Goal: Task Accomplishment & Management: Use online tool/utility

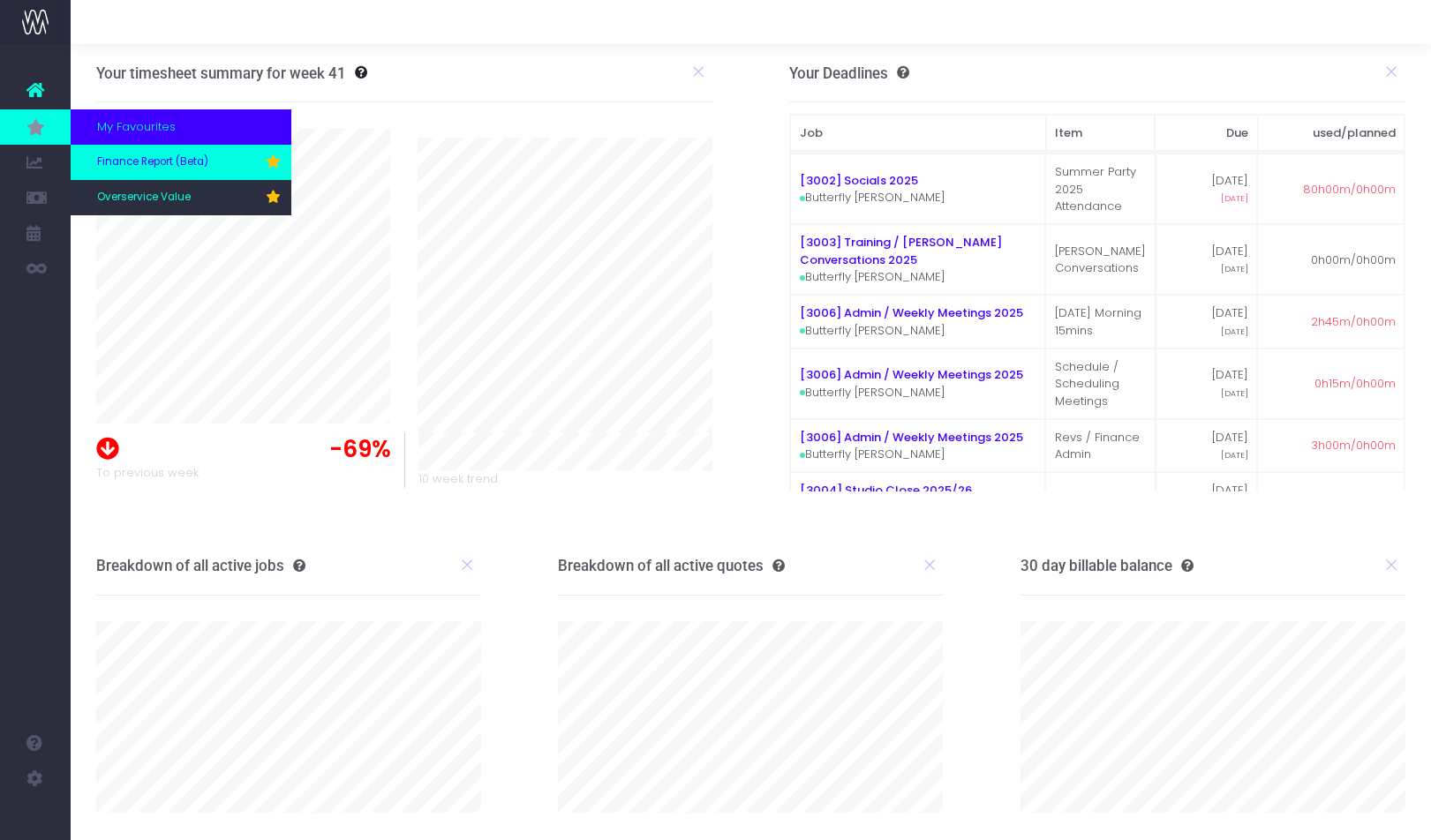
click at [153, 155] on span "Finance Report (Beta)" at bounding box center [153, 163] width 112 height 16
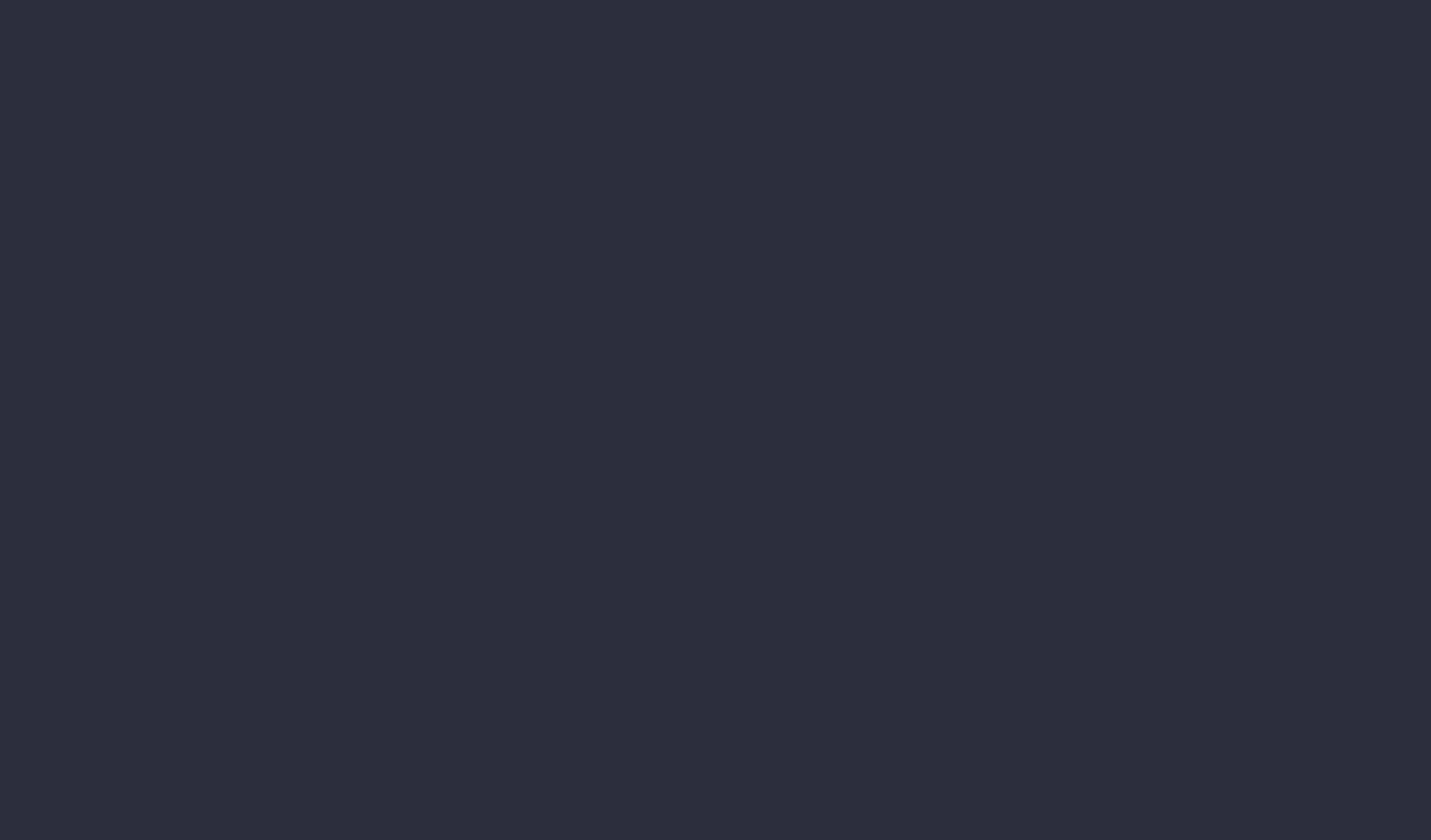
select select "finances"
select select "job"
select select "revrec"
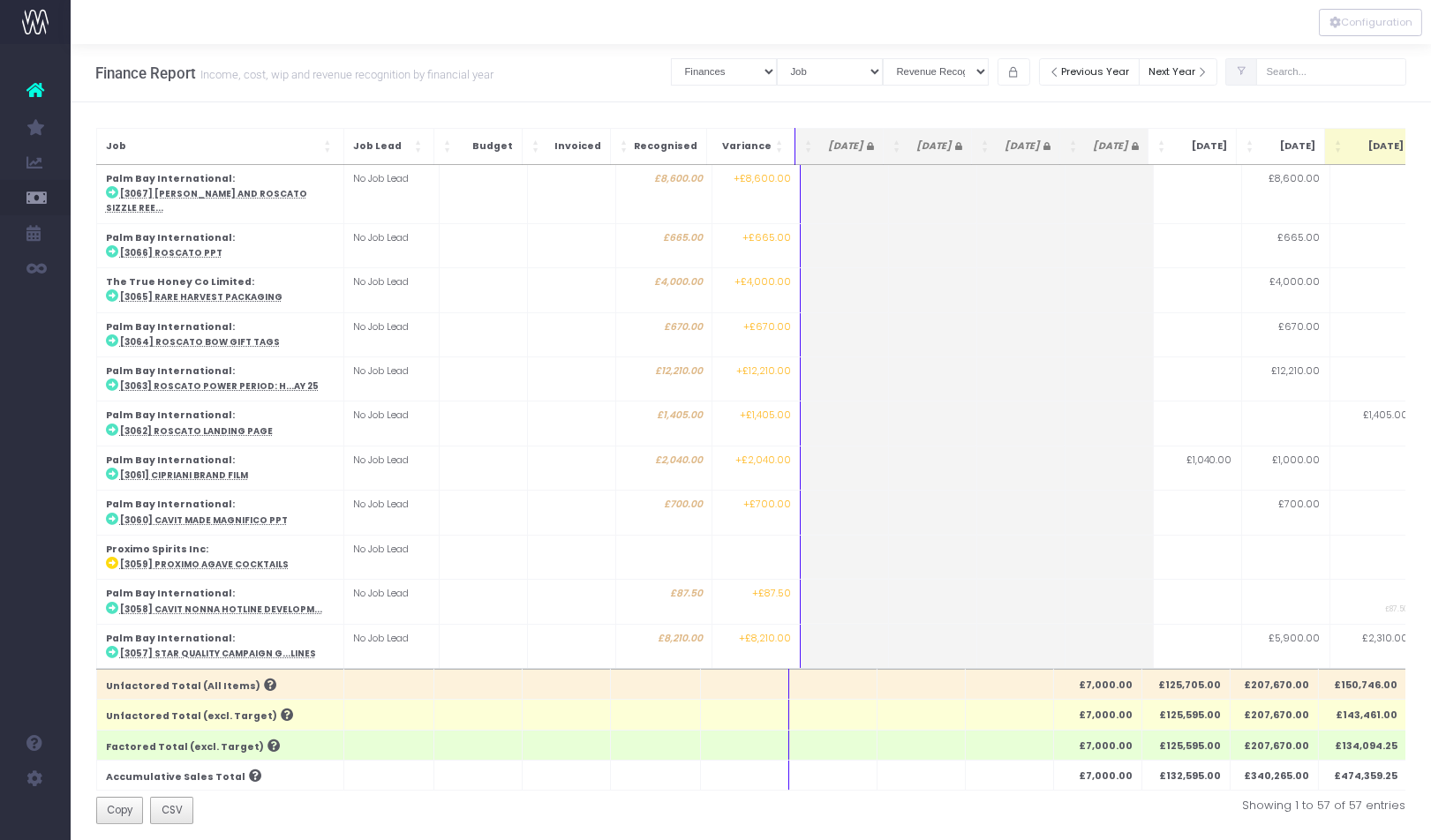
click at [42, 92] on icon at bounding box center [35, 89] width 18 height 23
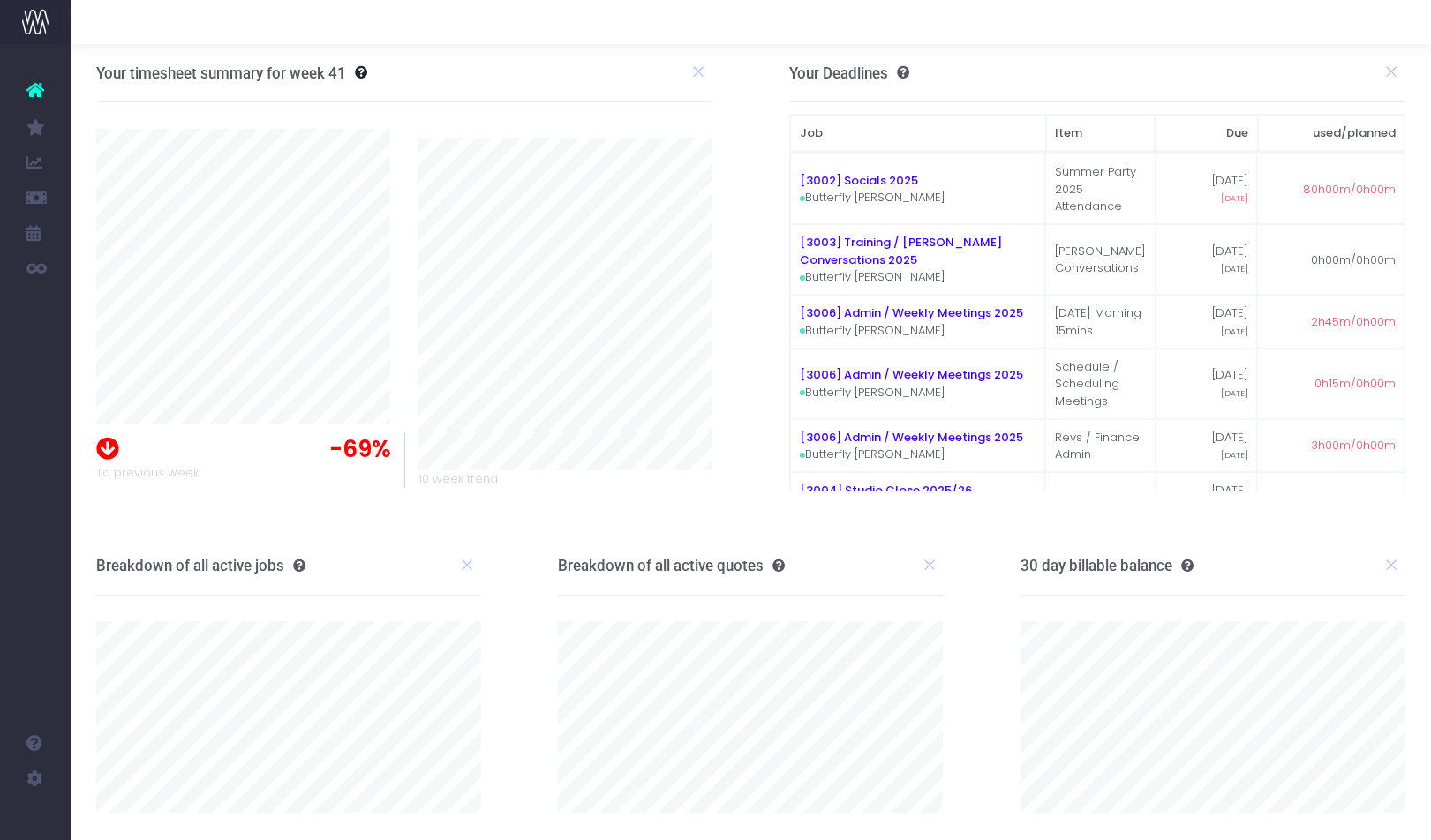
click at [36, 93] on icon at bounding box center [35, 89] width 18 height 23
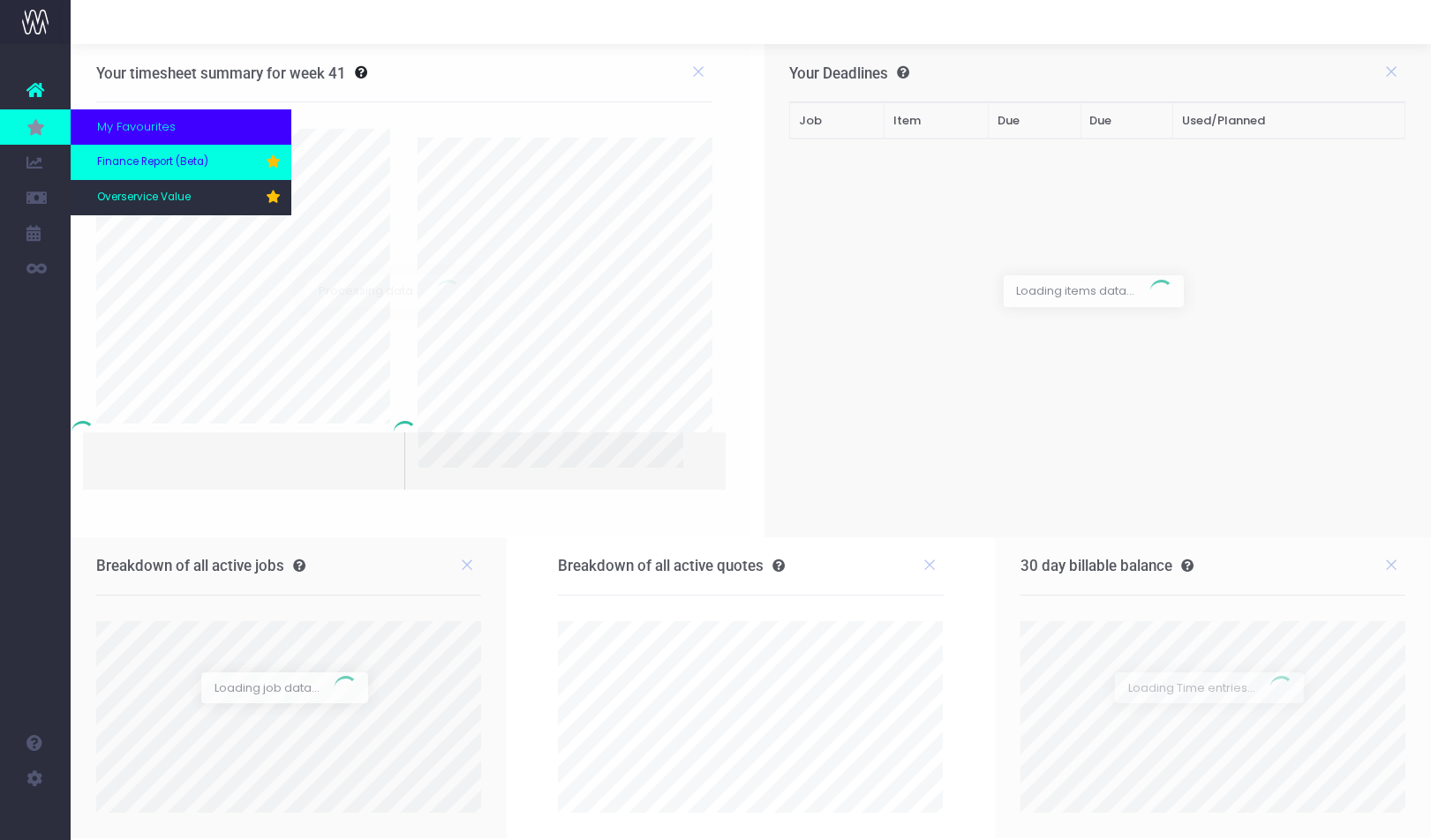
click at [179, 168] on span "Finance Report (Beta)" at bounding box center [153, 163] width 112 height 16
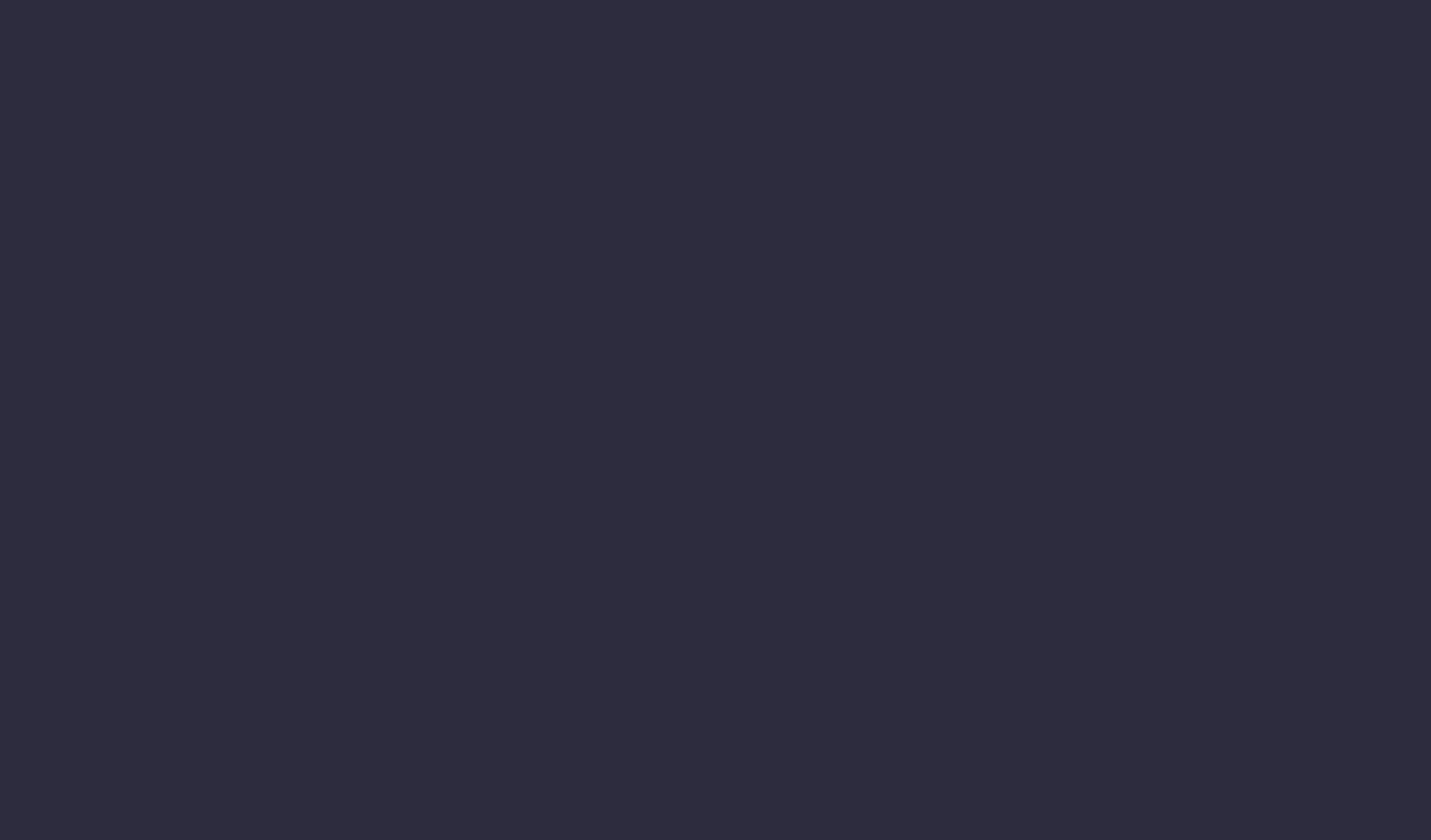
select select "finances"
select select "job"
select select "revrec"
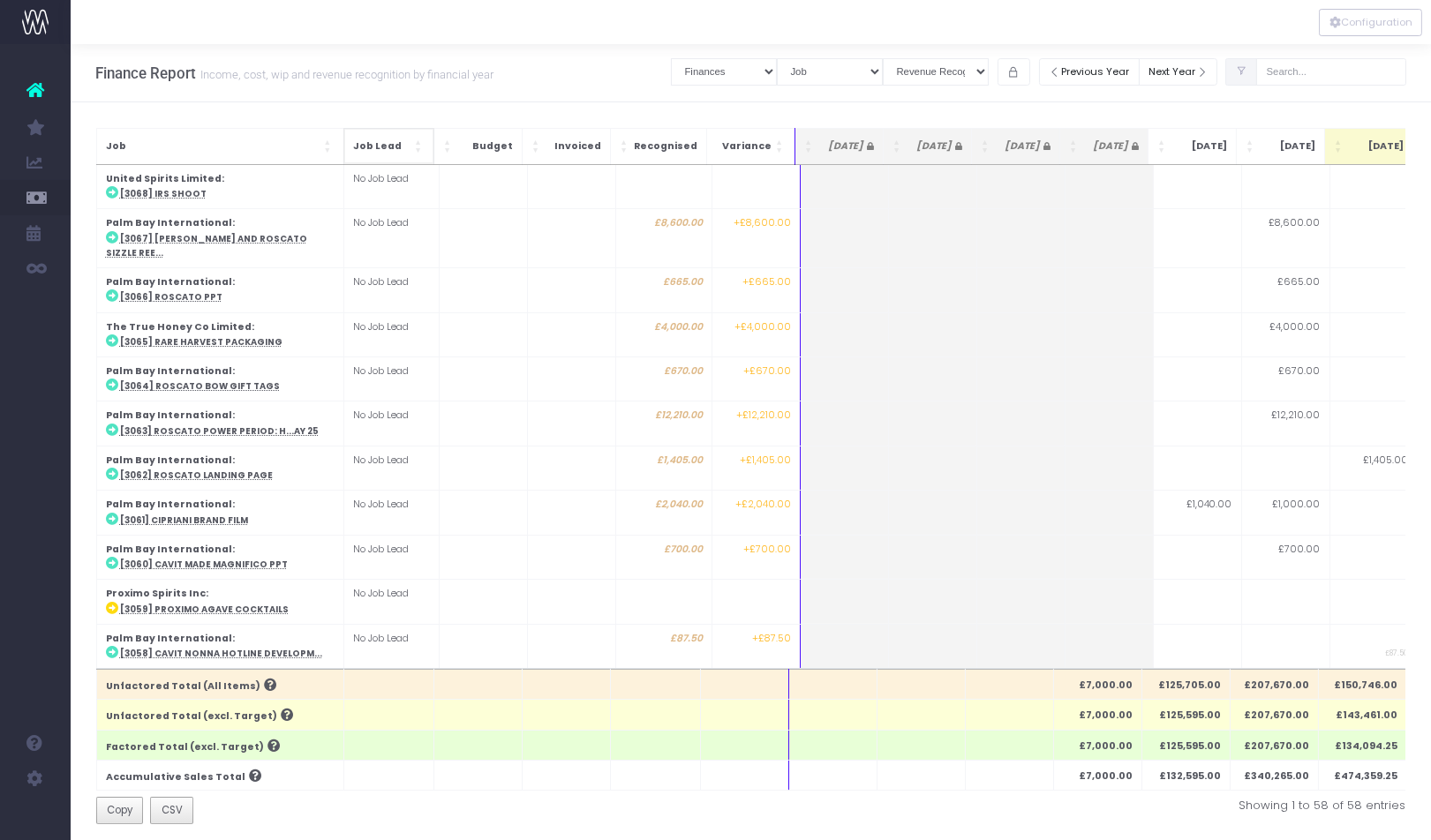
click at [420, 147] on span "Job Lead: Activate to sort" at bounding box center [419, 147] width 11 height 18
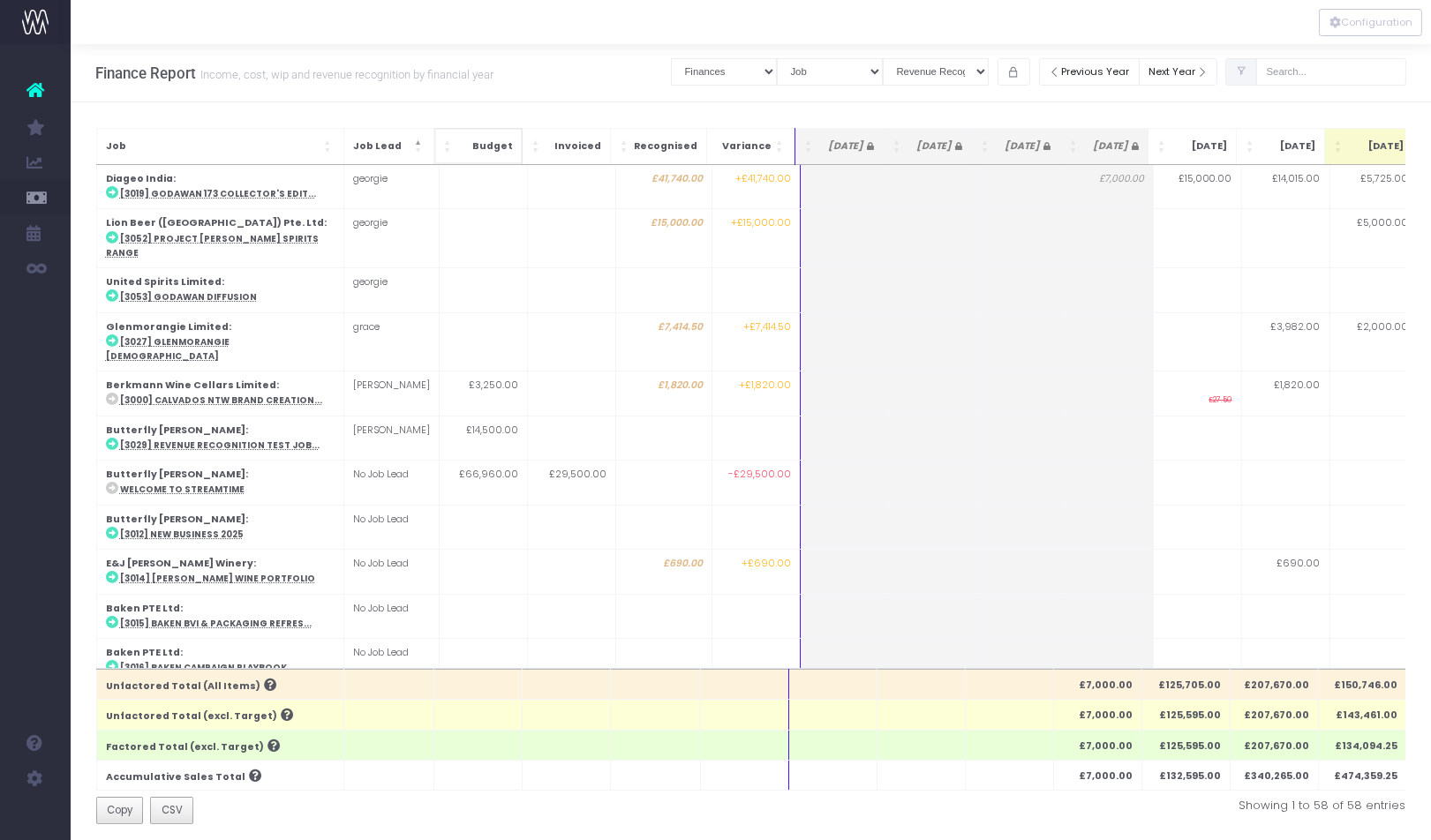
click at [504, 147] on span "Budget" at bounding box center [485, 146] width 56 height 14
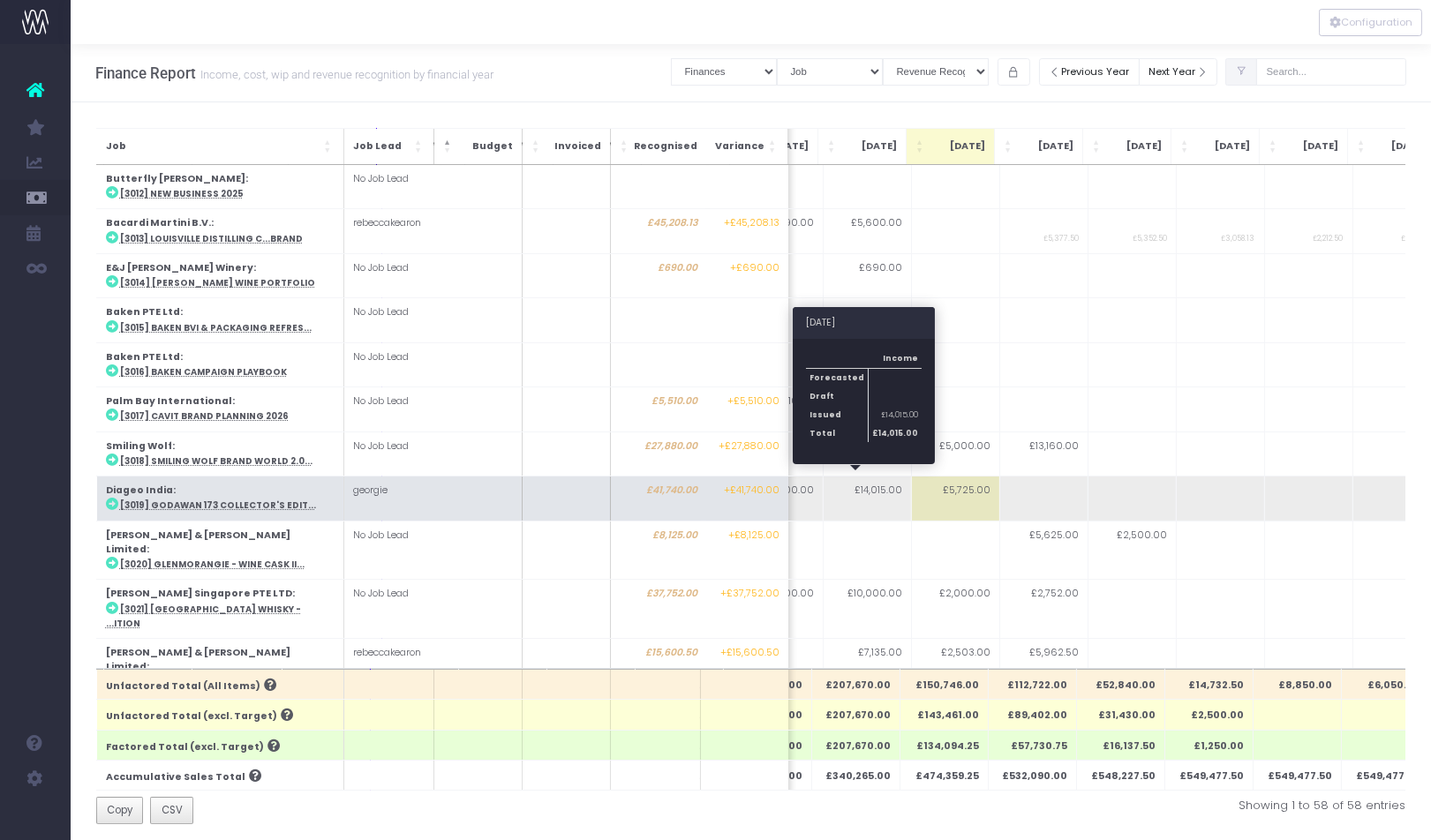
scroll to position [0, 294]
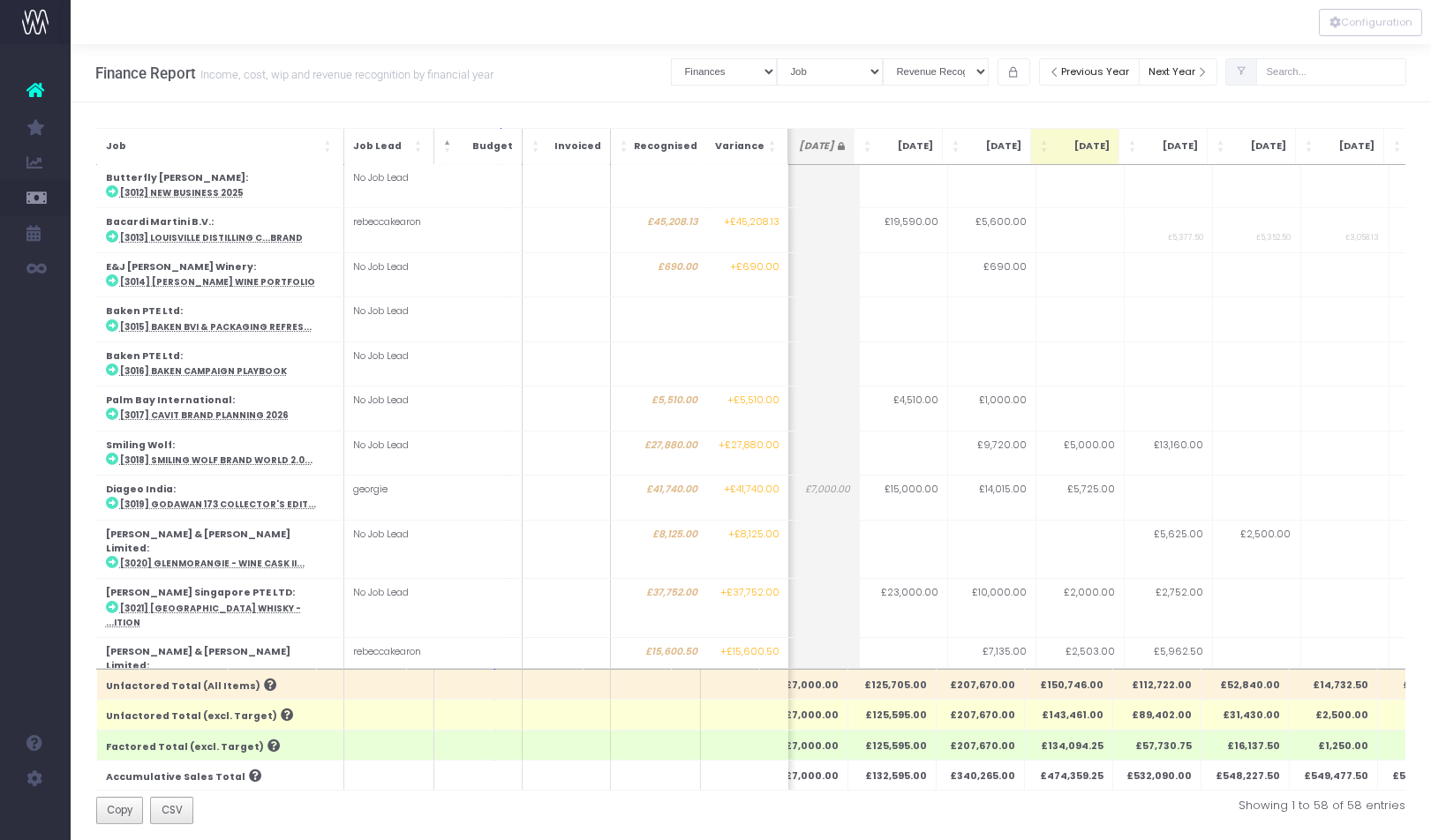
click at [1247, 71] on icon at bounding box center [1242, 71] width 12 height 0
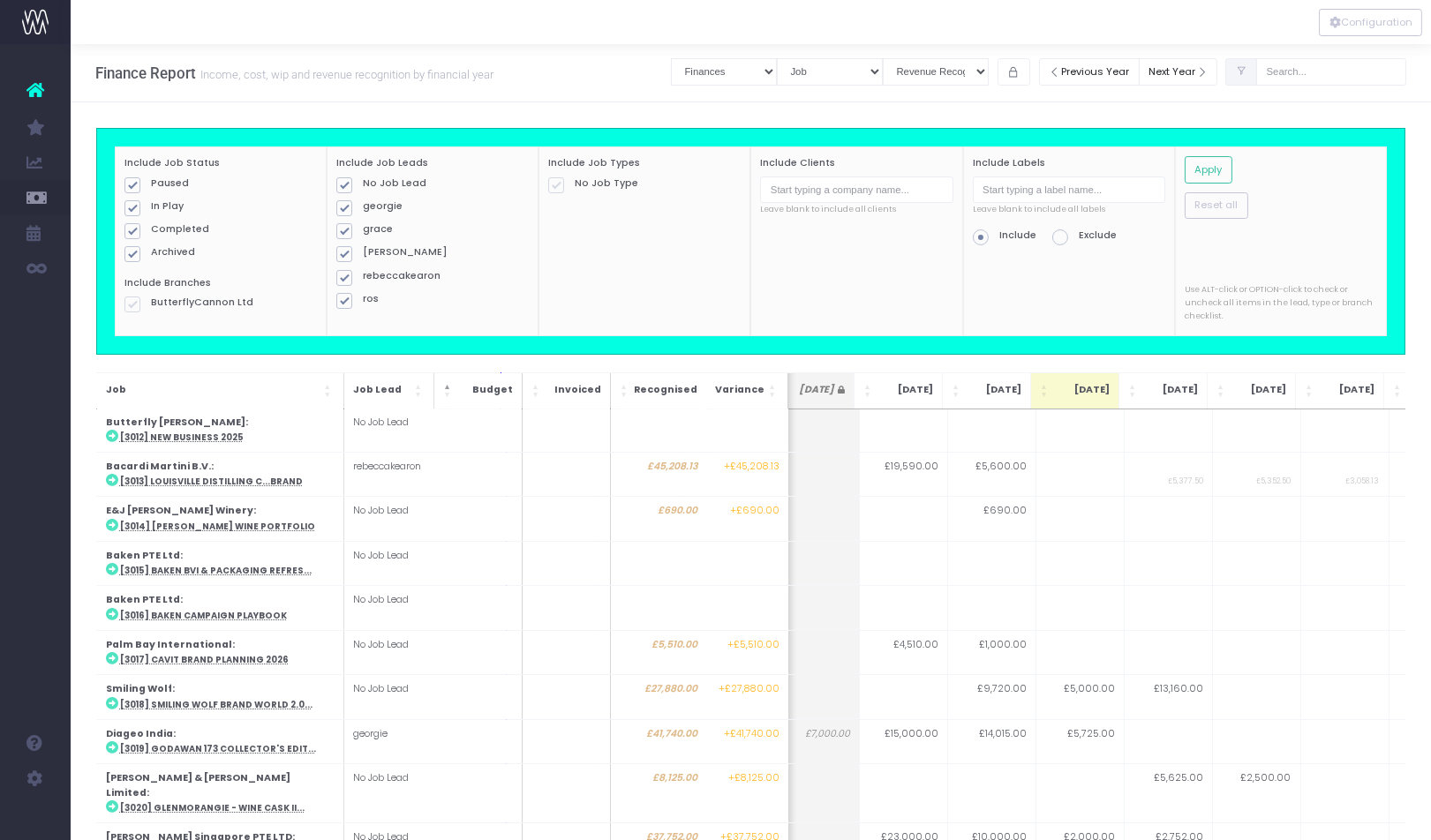
click at [136, 253] on span at bounding box center [132, 254] width 16 height 16
click at [151, 253] on input "Archived" at bounding box center [157, 252] width 12 height 12
checkbox input "false"
click at [130, 230] on span at bounding box center [132, 231] width 16 height 16
click at [151, 230] on input "Completed" at bounding box center [157, 228] width 12 height 12
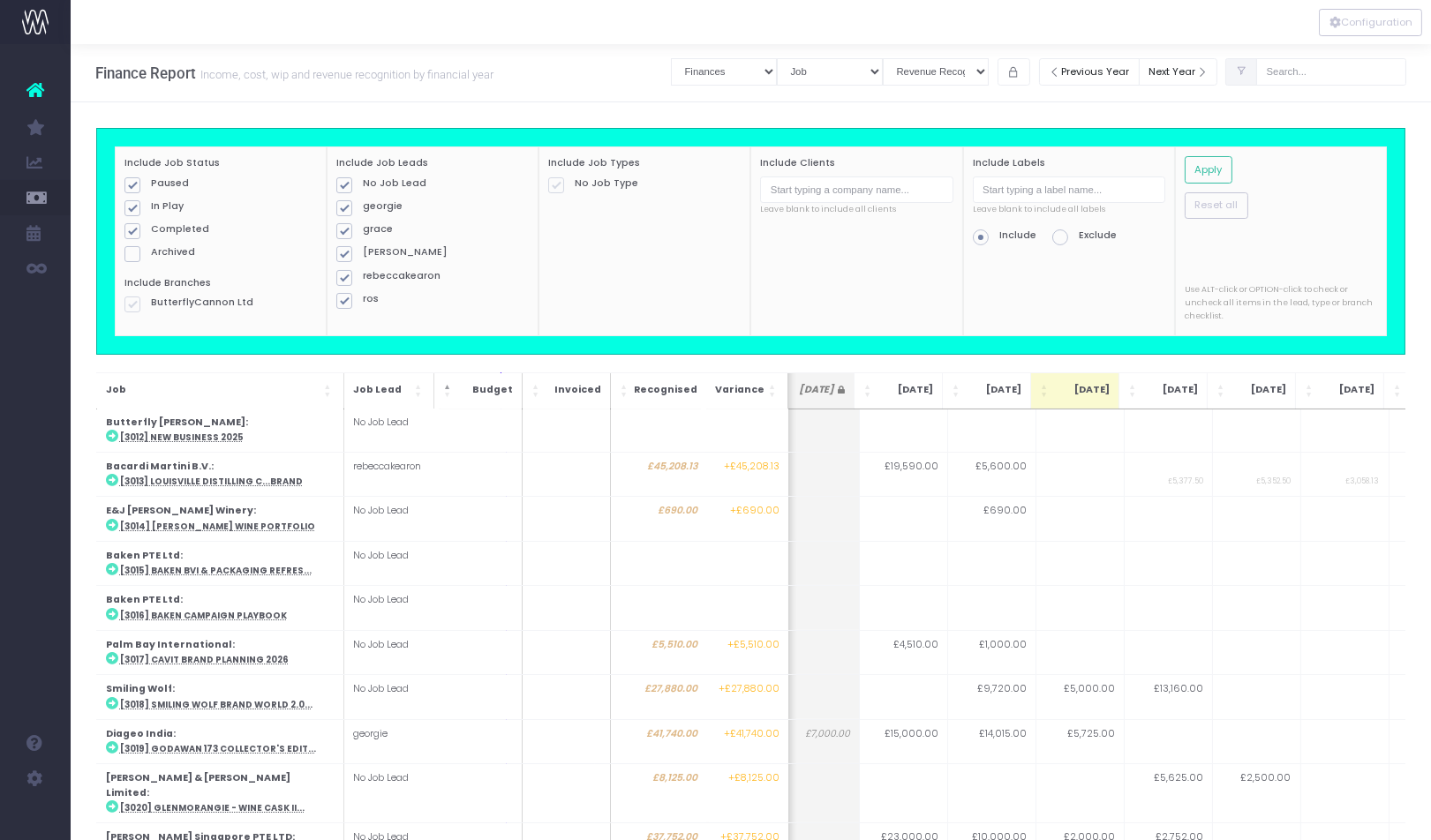
checkbox input "false"
click at [1219, 165] on button "Apply" at bounding box center [1208, 170] width 48 height 27
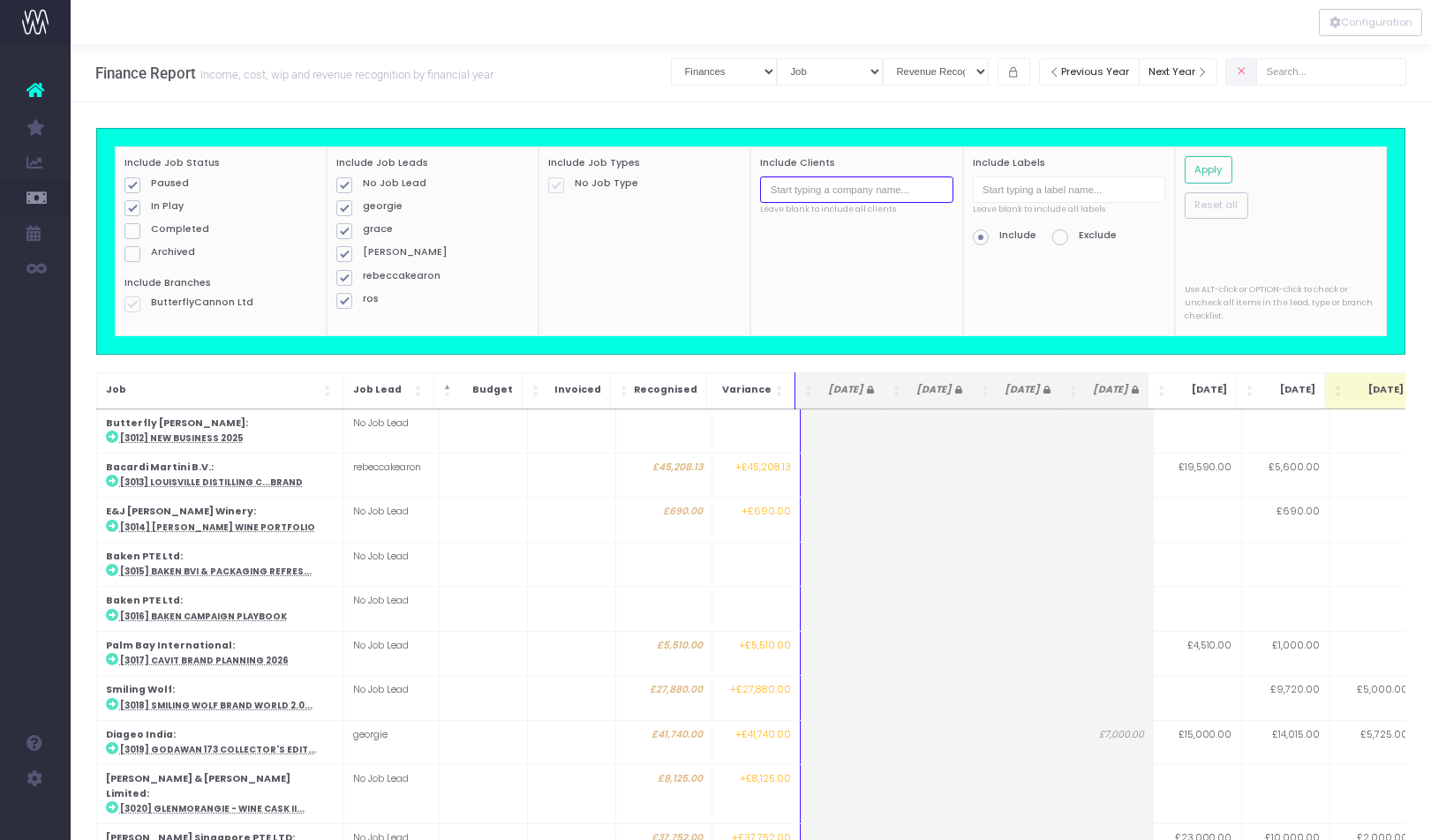
click at [833, 195] on input "text" at bounding box center [856, 190] width 192 height 27
click at [842, 277] on div "Include Clients Leave blank to include all clients" at bounding box center [856, 242] width 212 height 190
click at [875, 198] on input "text" at bounding box center [856, 190] width 192 height 27
type input "b"
click at [1005, 192] on input "text" at bounding box center [1069, 190] width 192 height 27
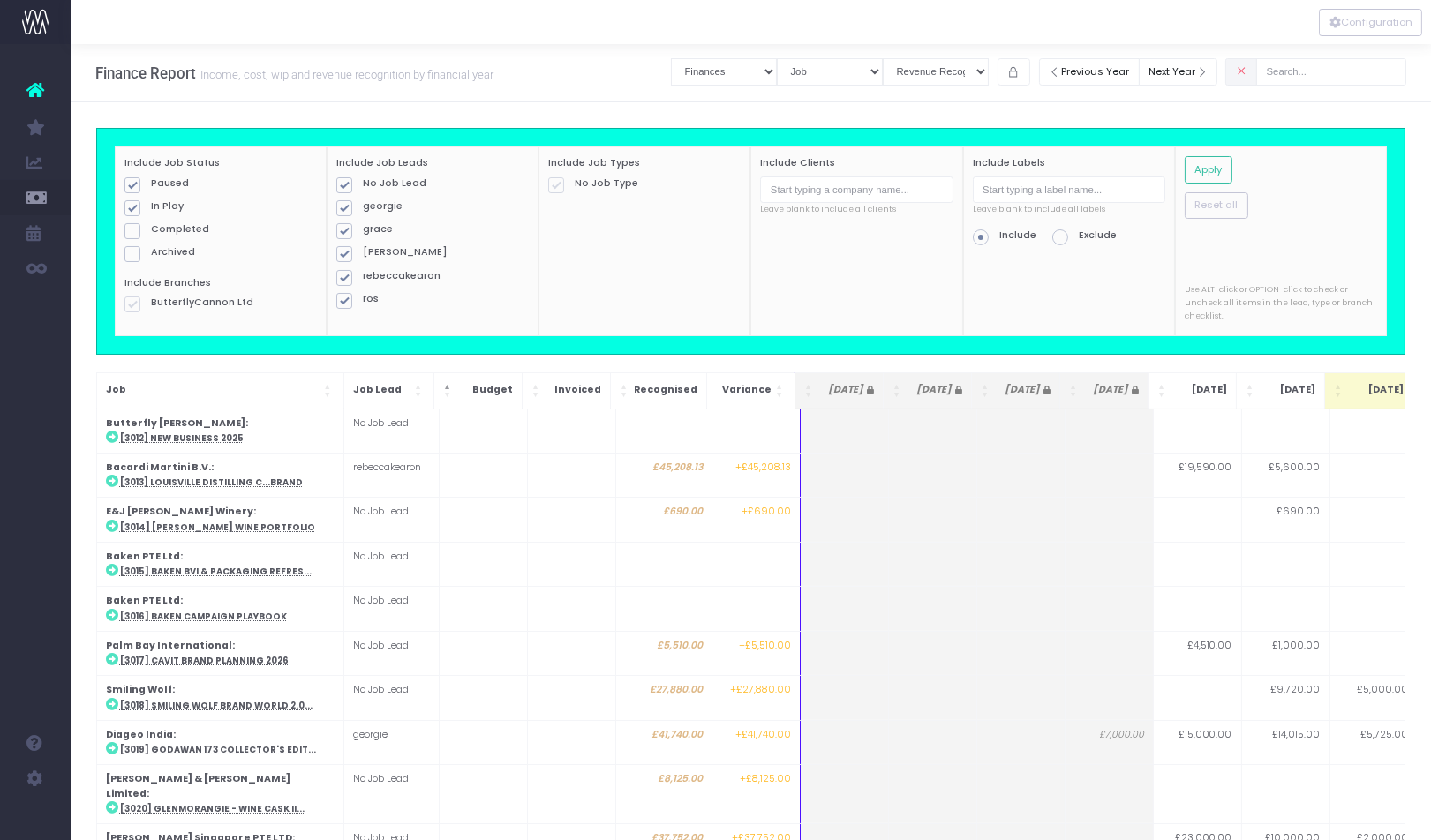
click at [1063, 237] on span at bounding box center [1060, 237] width 16 height 16
click at [1078, 237] on input "Exclude" at bounding box center [1084, 234] width 12 height 12
radio input "true"
click at [1022, 186] on input "text" at bounding box center [1069, 190] width 192 height 27
type input "i"
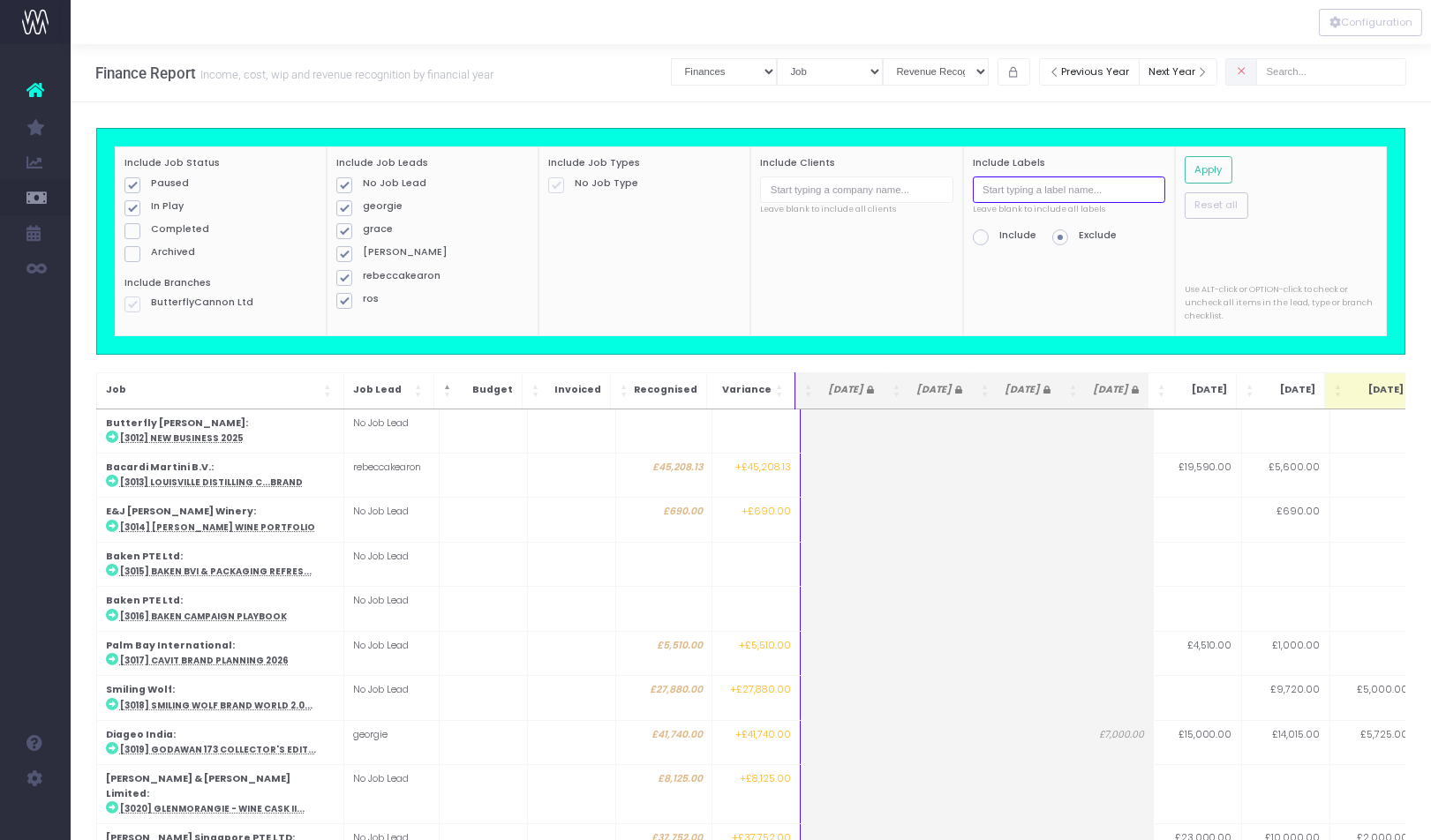
type input "n"
click at [1139, 272] on div "Include Labels bc internal Leave blank to include all labels Include Exclude" at bounding box center [1069, 242] width 212 height 190
click at [1194, 172] on button "Apply" at bounding box center [1208, 170] width 48 height 27
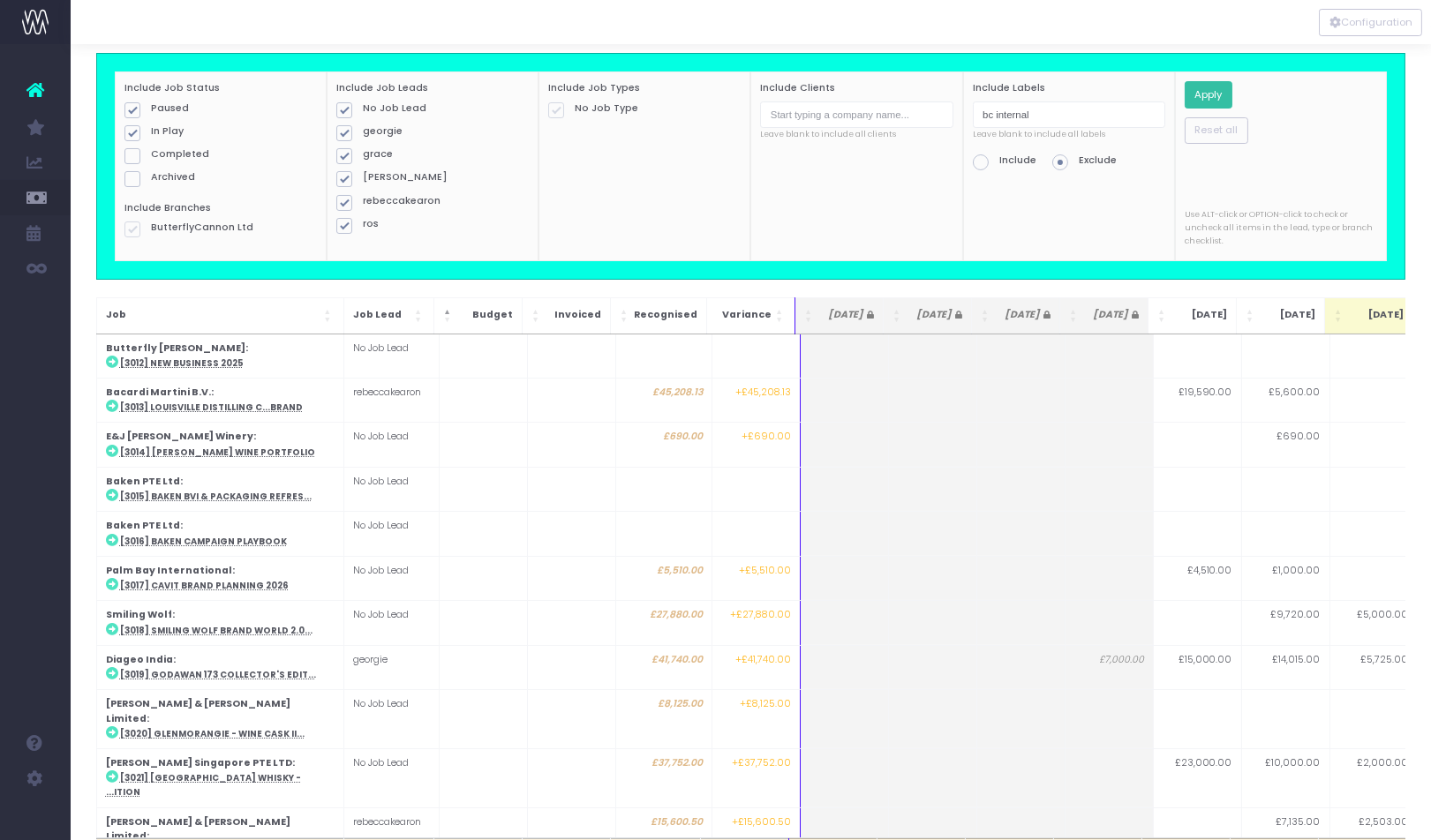
scroll to position [0, 0]
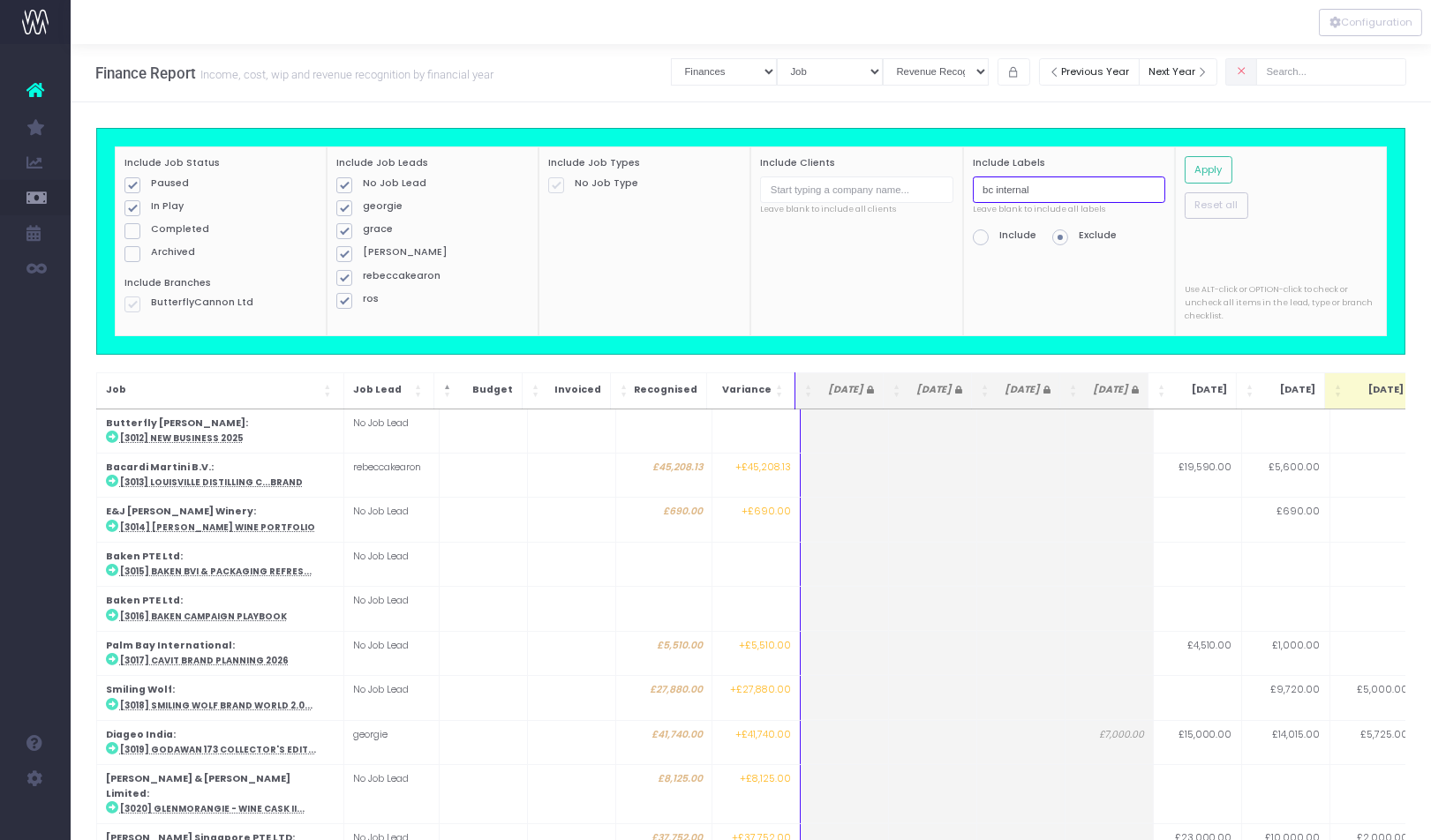
click at [1053, 181] on input "bc internal" at bounding box center [1069, 190] width 192 height 27
click at [1058, 184] on input "bc internal" at bounding box center [1069, 190] width 192 height 27
type input "b"
type input "i"
type input "BC internal"
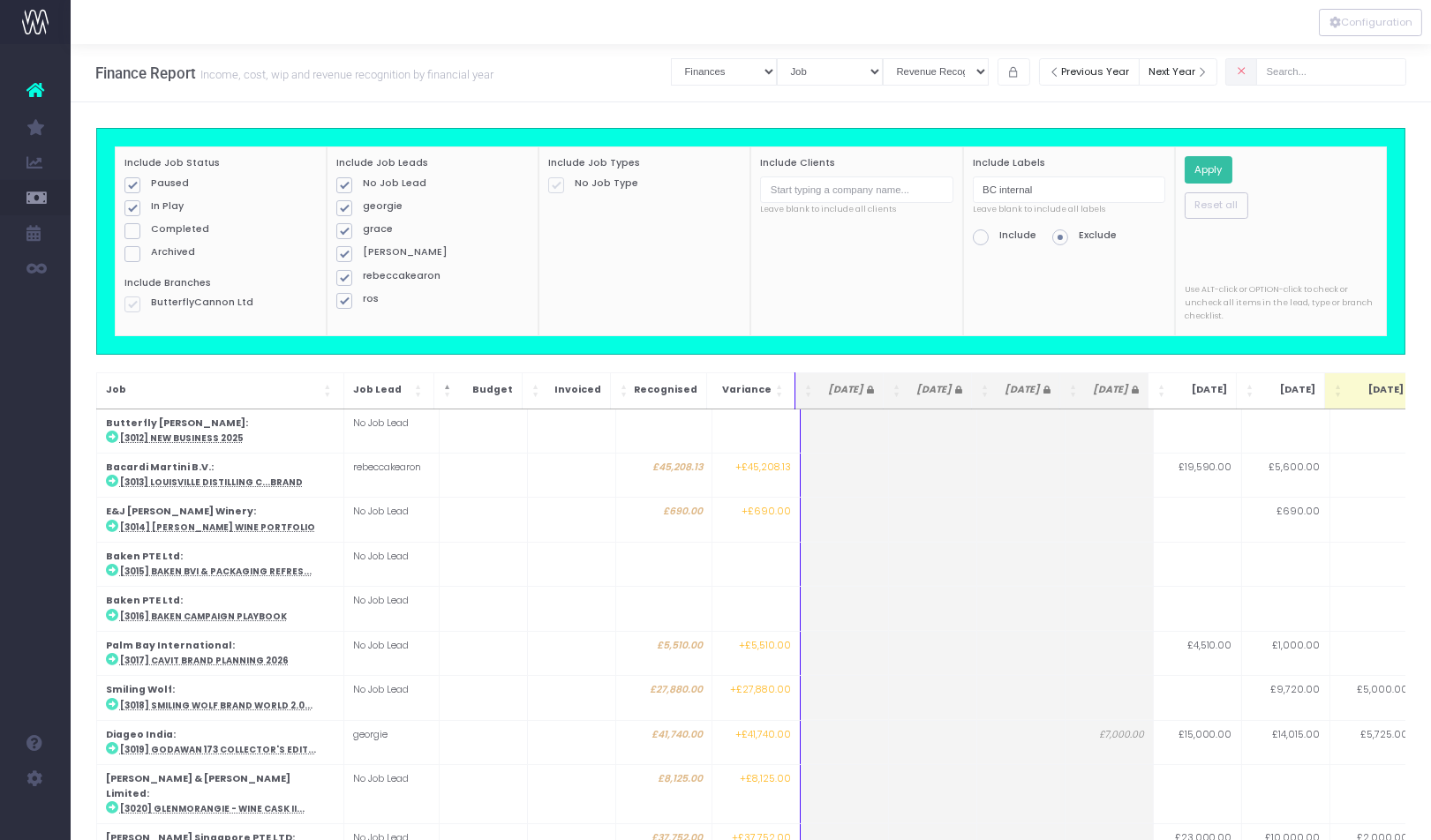
click at [1202, 169] on button "Apply" at bounding box center [1208, 170] width 48 height 27
click at [1247, 71] on icon at bounding box center [1242, 71] width 12 height 0
checkbox input "true"
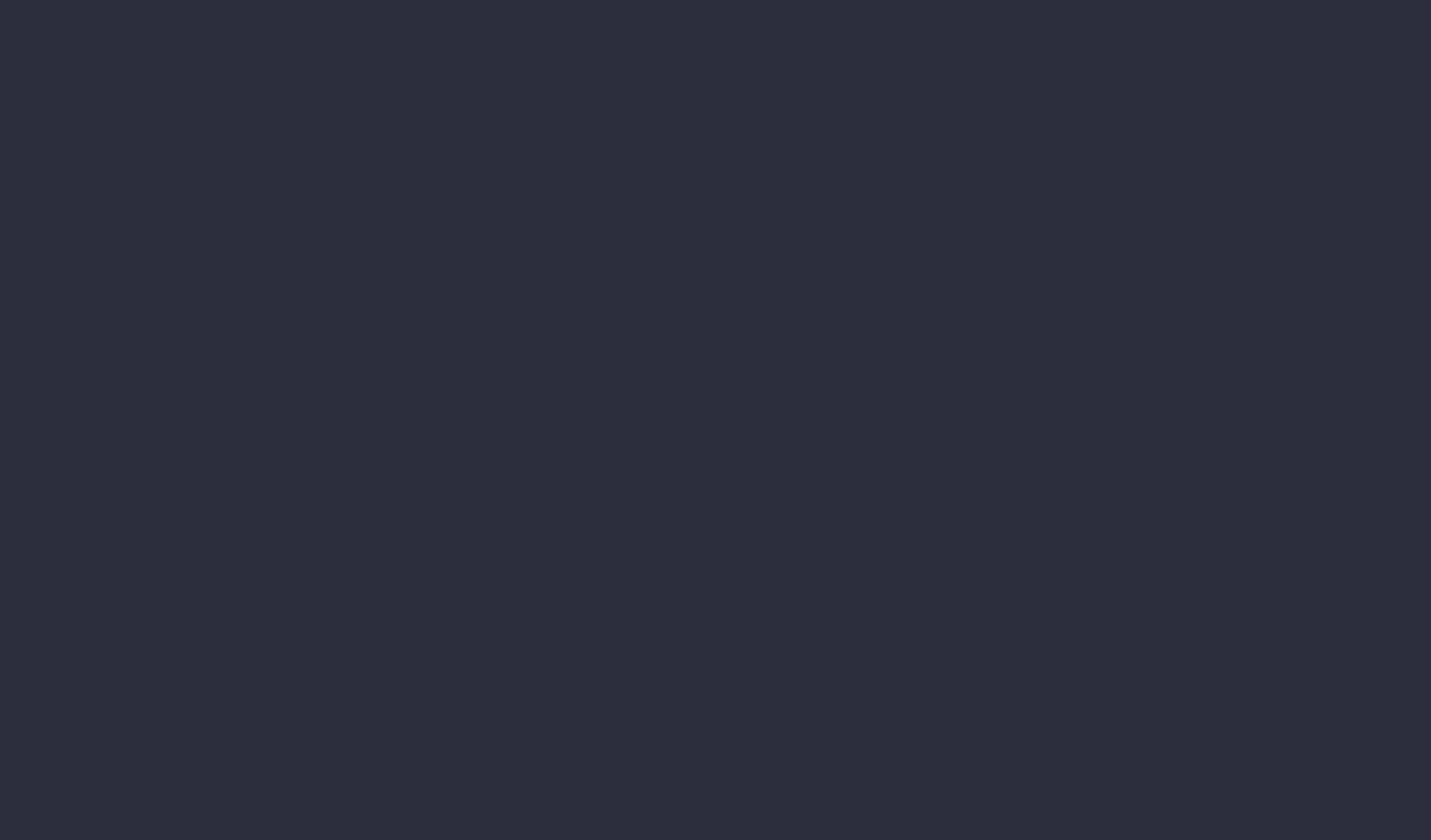
select select "finances"
select select "job"
select select "revrec"
